Goal: Navigation & Orientation: Find specific page/section

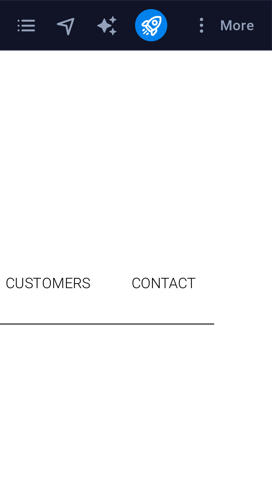
click at [264, 5] on span "More" at bounding box center [258, 7] width 17 height 6
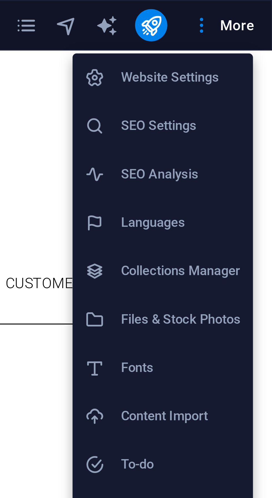
click at [255, 33] on h6 "SEO Settings" at bounding box center [246, 34] width 33 height 7
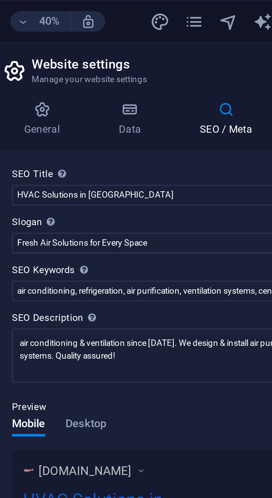
click at [180, 37] on icon at bounding box center [183, 36] width 24 height 6
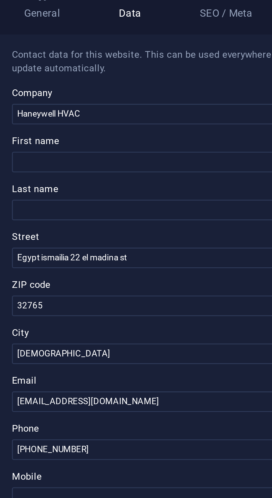
click at [155, 41] on h4 "General" at bounding box center [156, 39] width 31 height 12
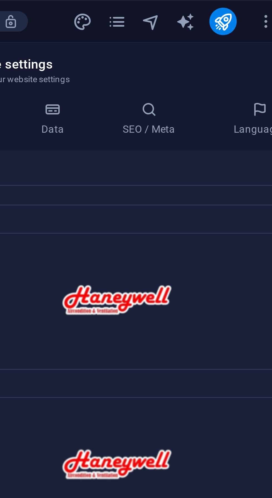
click at [216, 36] on icon at bounding box center [215, 36] width 34 height 6
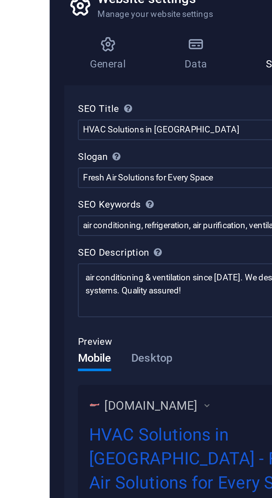
click at [171, 142] on span "Desktop" at bounding box center [169, 138] width 13 height 8
